Goal: Task Accomplishment & Management: Manage account settings

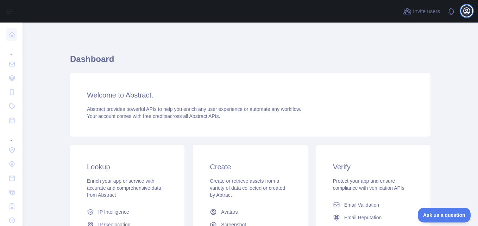
click at [467, 11] on icon "button" at bounding box center [467, 11] width 6 height 6
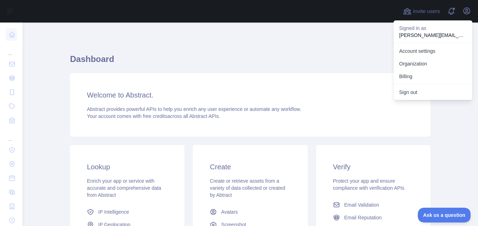
click at [341, 40] on div "Dashboard Welcome to Abstract. Abstract provides powerful APIs to help you enri…" at bounding box center [250, 173] width 361 height 269
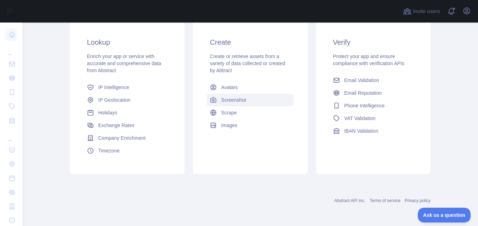
click at [277, 104] on link "Screenshot" at bounding box center [250, 100] width 86 height 13
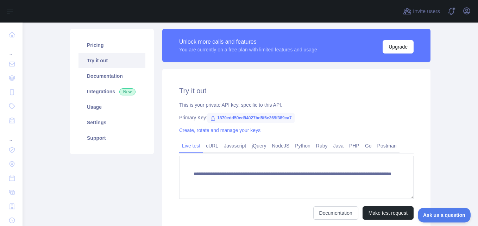
scroll to position [38, 0]
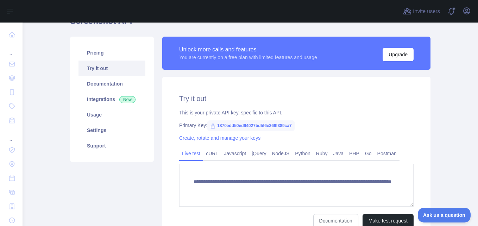
drag, startPoint x: 228, startPoint y: 126, endPoint x: 220, endPoint y: 129, distance: 8.7
click at [220, 129] on span "1870edd50ed94027bd5f6e369f389ca7" at bounding box center [250, 125] width 87 height 11
click at [211, 126] on icon at bounding box center [213, 126] width 4 height 4
click at [258, 128] on span "1870edd50ed94027bd5f6e369f389ca7" at bounding box center [250, 125] width 87 height 11
click at [248, 128] on span "1870edd50ed94027bd5f6e369f389ca7" at bounding box center [250, 125] width 87 height 11
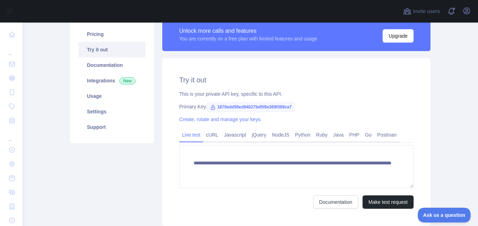
scroll to position [109, 0]
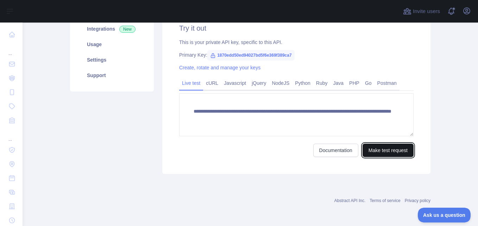
click at [388, 147] on button "Make test request" at bounding box center [388, 150] width 51 height 13
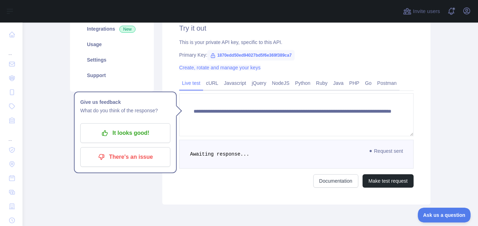
click at [214, 68] on link "Create, rotate and manage your keys" at bounding box center [219, 68] width 81 height 6
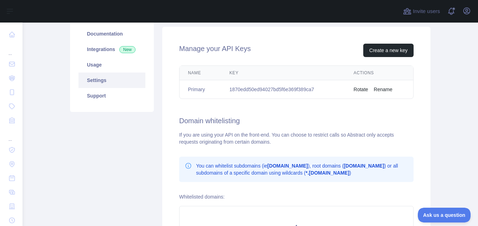
scroll to position [73, 0]
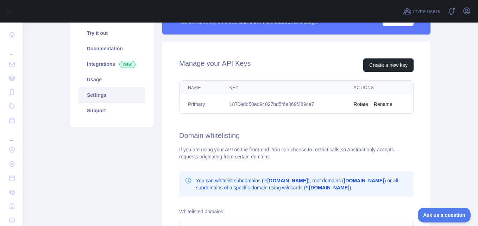
click at [250, 104] on td "1870edd50ed94027bd5f6e369f389ca7" at bounding box center [283, 104] width 124 height 19
copy td "1870edd50ed94027bd5f6e369f389ca7"
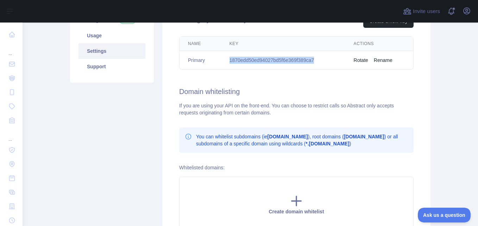
scroll to position [38, 0]
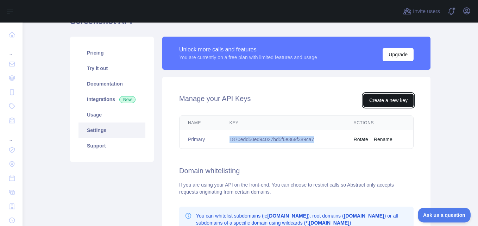
click at [393, 101] on button "Create a new key" at bounding box center [389, 100] width 50 height 13
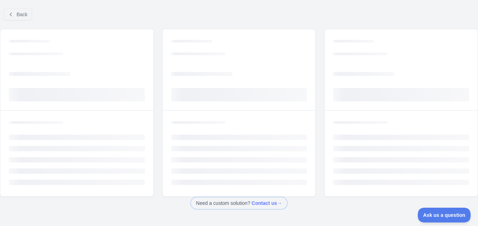
scroll to position [26, 0]
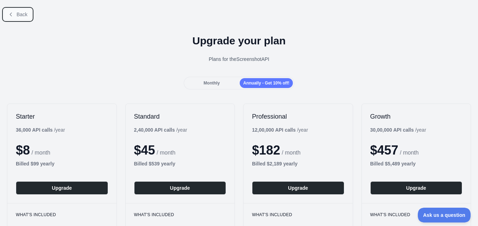
click at [11, 12] on icon at bounding box center [11, 15] width 6 height 6
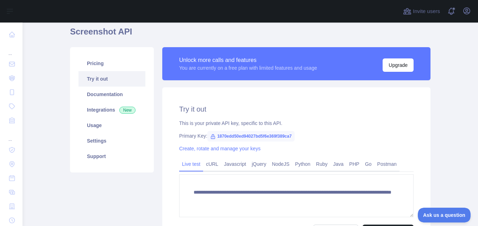
scroll to position [26, 0]
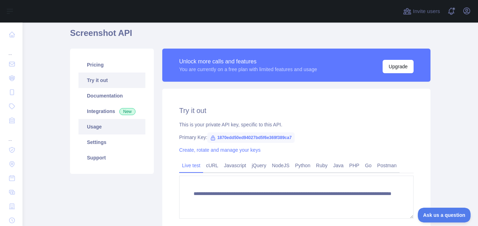
click at [90, 130] on link "Usage" at bounding box center [112, 127] width 67 height 16
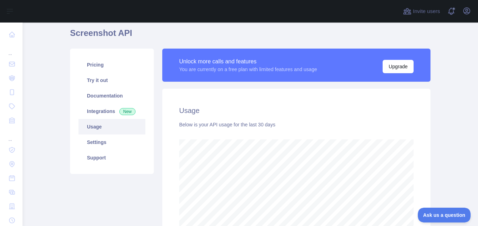
scroll to position [204, 451]
click at [92, 141] on link "Settings" at bounding box center [112, 143] width 67 height 16
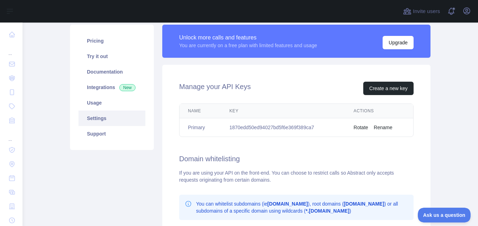
scroll to position [61, 0]
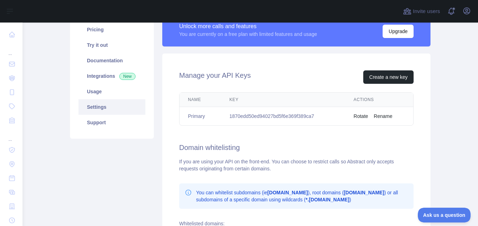
click at [267, 114] on td "1870edd50ed94027bd5f6e369f389ca7" at bounding box center [283, 116] width 124 height 19
copy td "1870edd50ed94027bd5f6e369f389ca7"
click at [290, 114] on td "1870edd50ed94027bd5f6e369f389ca7" at bounding box center [283, 116] width 124 height 19
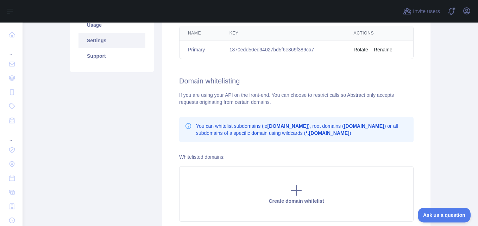
scroll to position [35, 0]
